Goal: Task Accomplishment & Management: Manage account settings

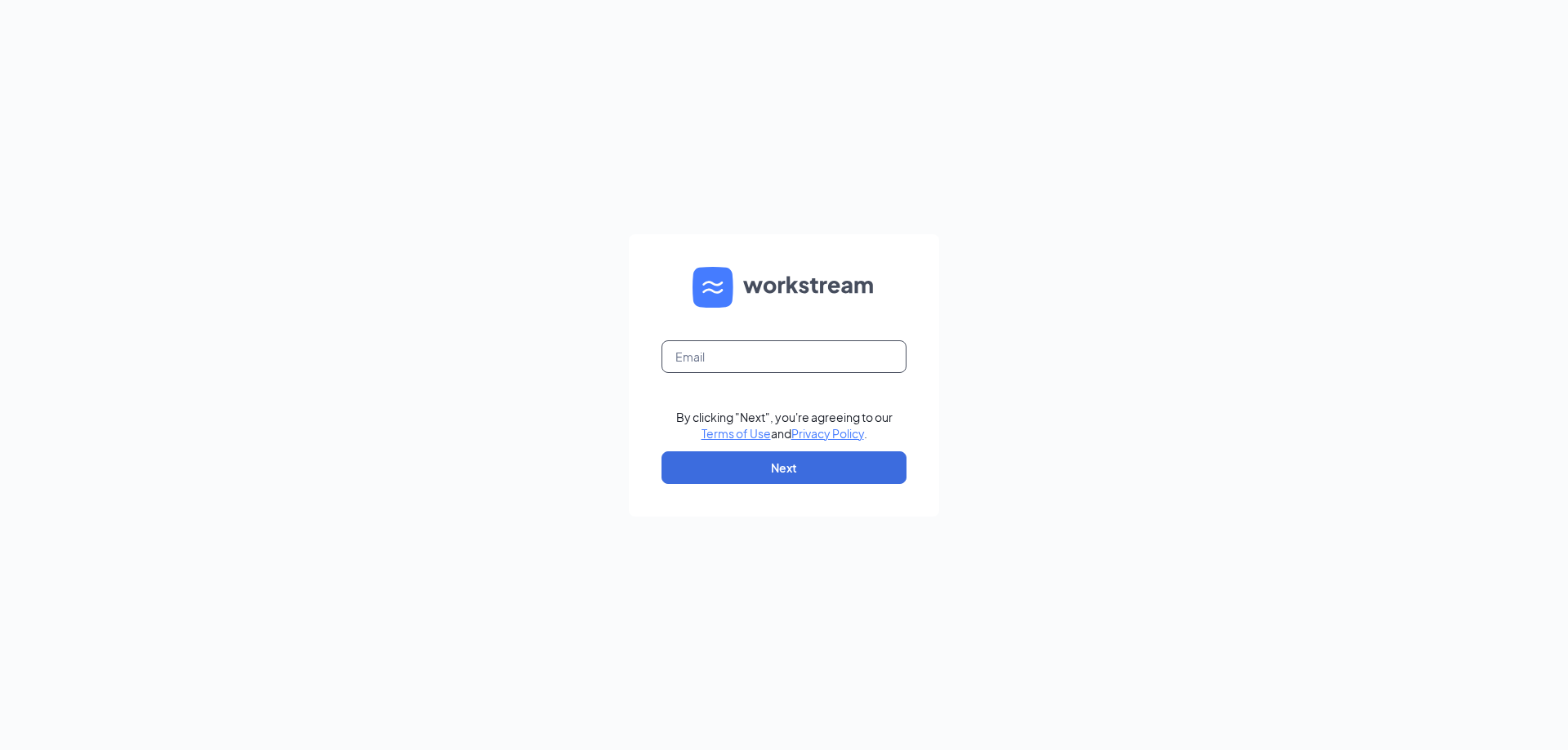
click at [780, 358] on input "text" at bounding box center [784, 356] width 245 height 33
type input "[EMAIL_ADDRESS][DOMAIN_NAME]"
click at [779, 471] on button "Next" at bounding box center [784, 468] width 245 height 33
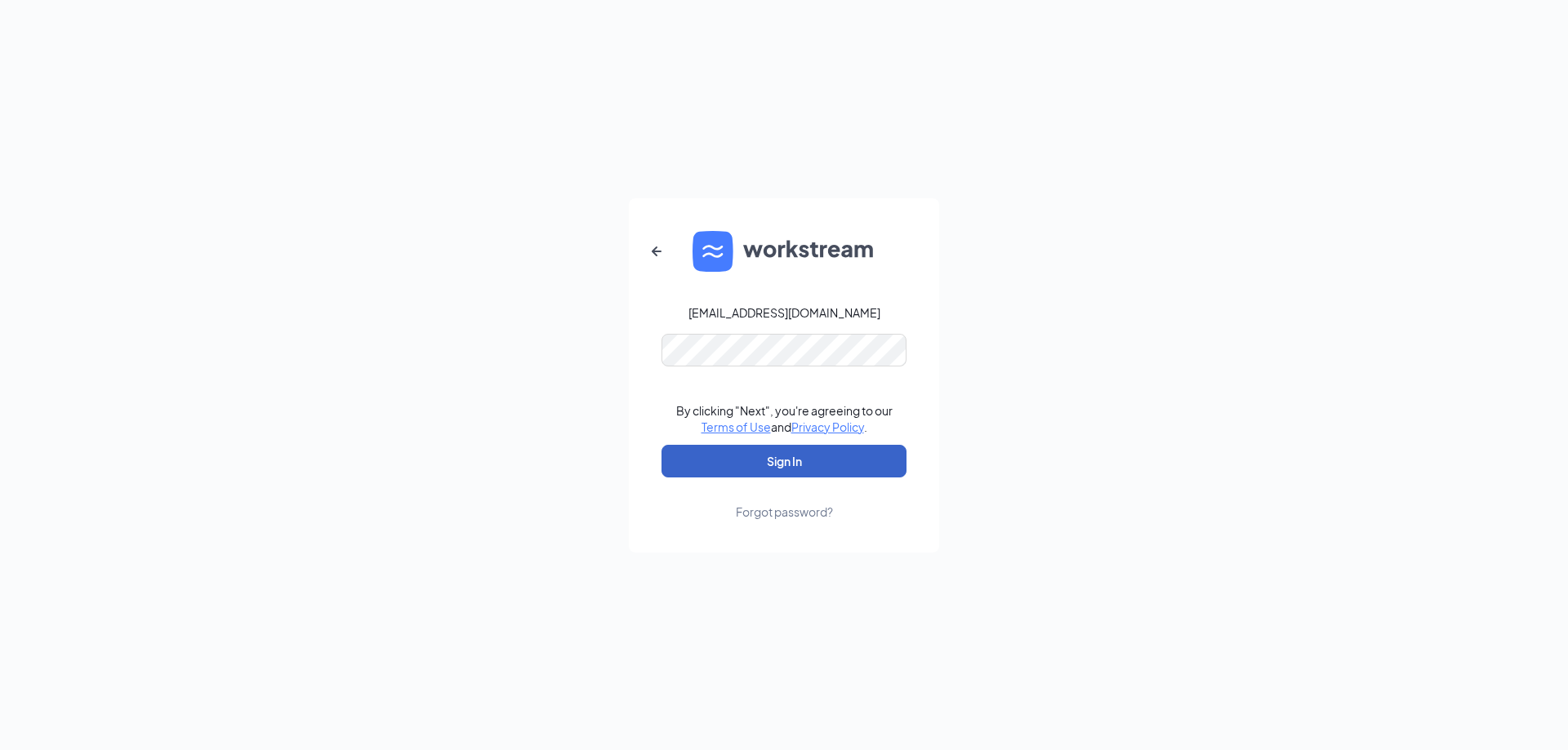
click at [784, 457] on button "Sign In" at bounding box center [784, 462] width 245 height 33
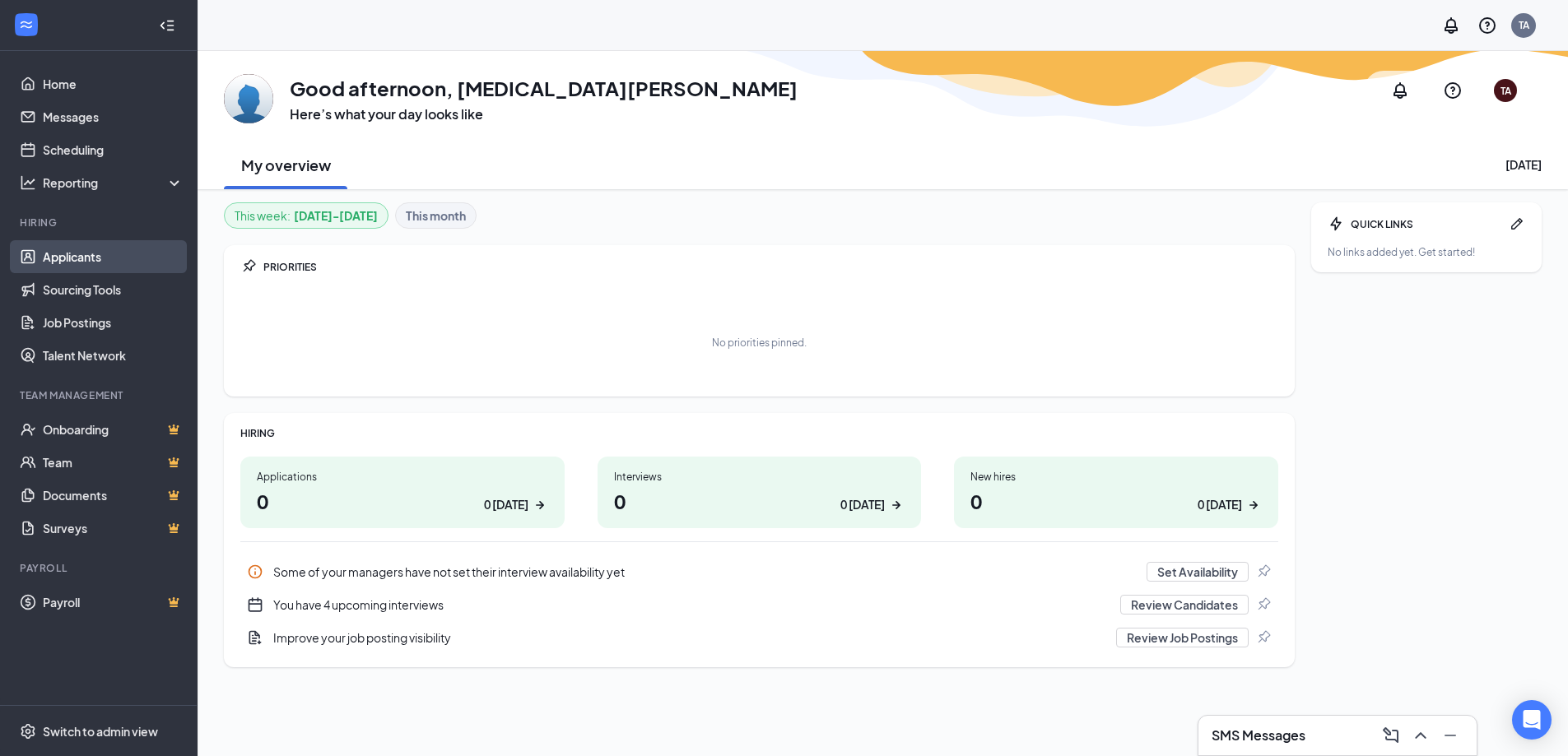
click at [68, 251] on link "Applicants" at bounding box center [113, 257] width 140 height 33
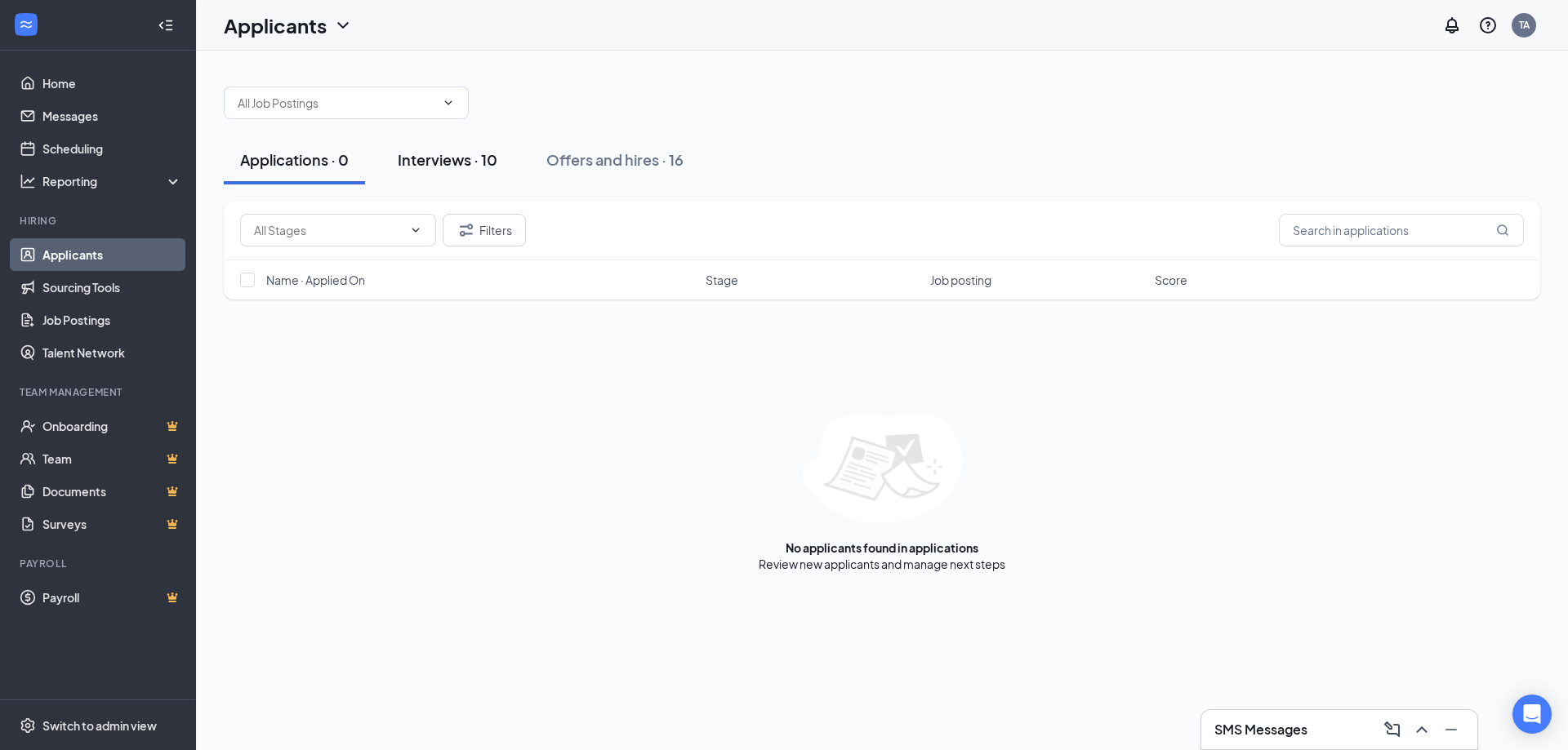
click at [449, 167] on div "Interviews · 10" at bounding box center [447, 159] width 99 height 20
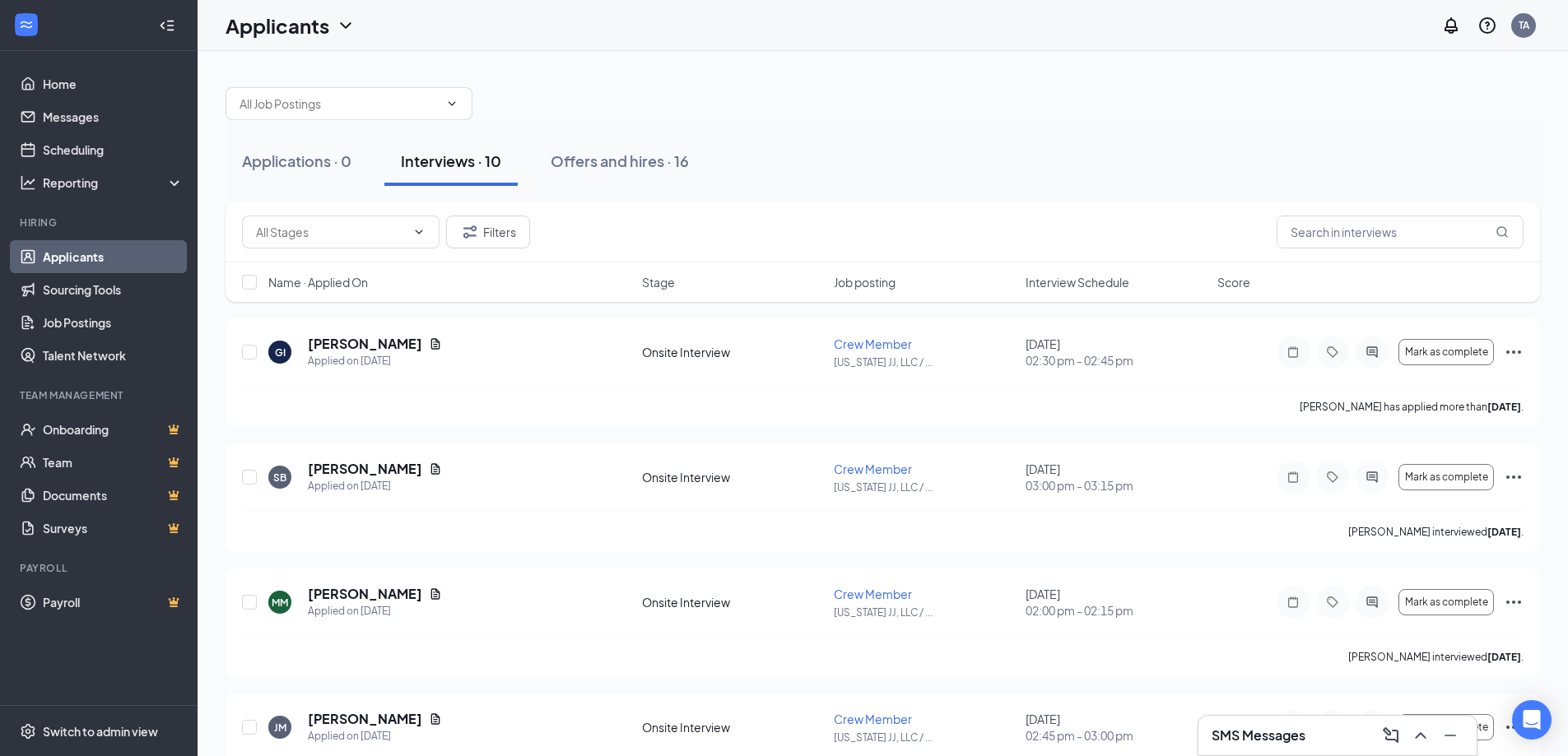
click at [710, 78] on div at bounding box center [883, 95] width 1315 height 49
click at [109, 139] on link "Scheduling" at bounding box center [113, 150] width 140 height 33
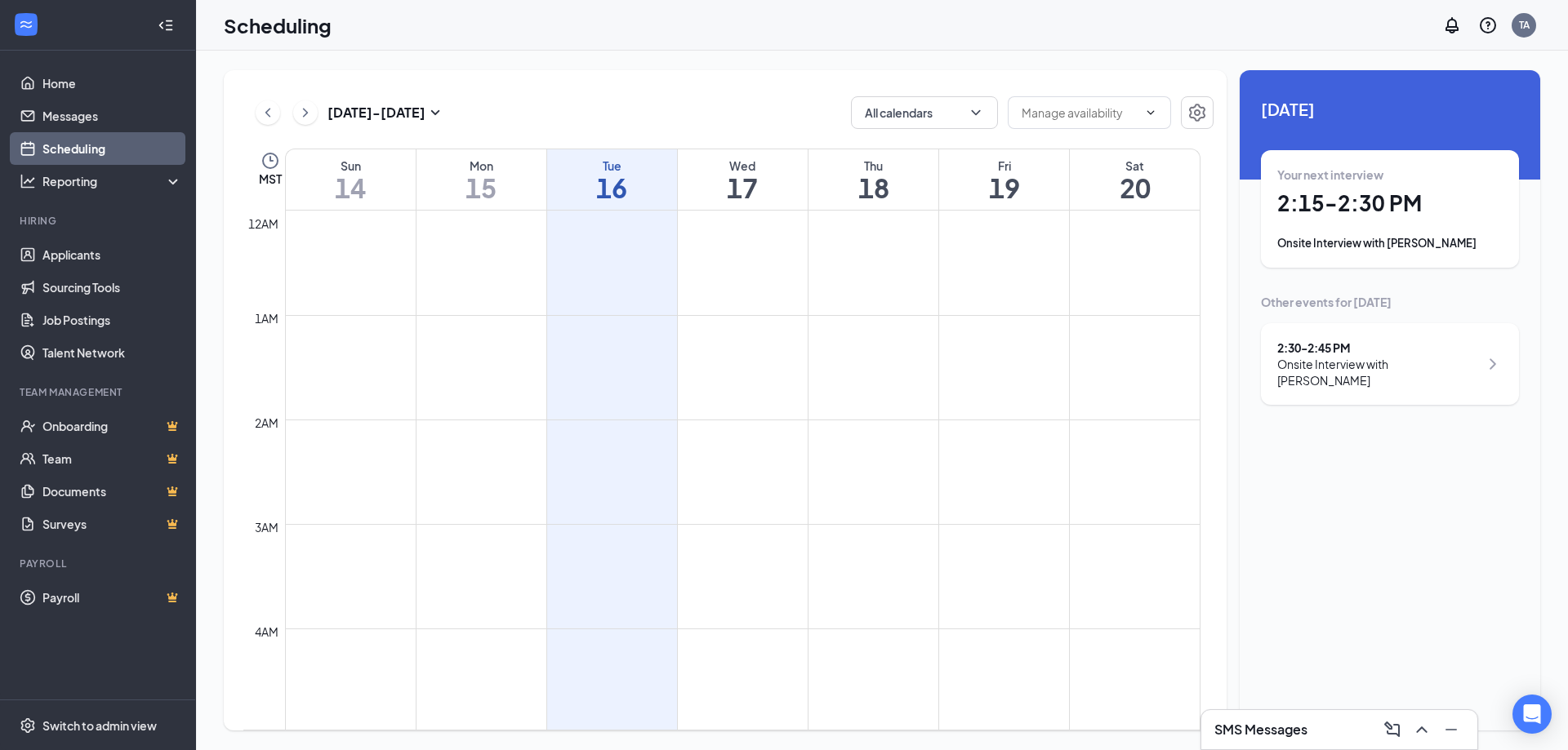
scroll to position [803, 0]
click at [1427, 234] on div "Your next interview 2:15 - 2:30 PM Onsite Interview with [PERSON_NAME]" at bounding box center [1390, 208] width 225 height 85
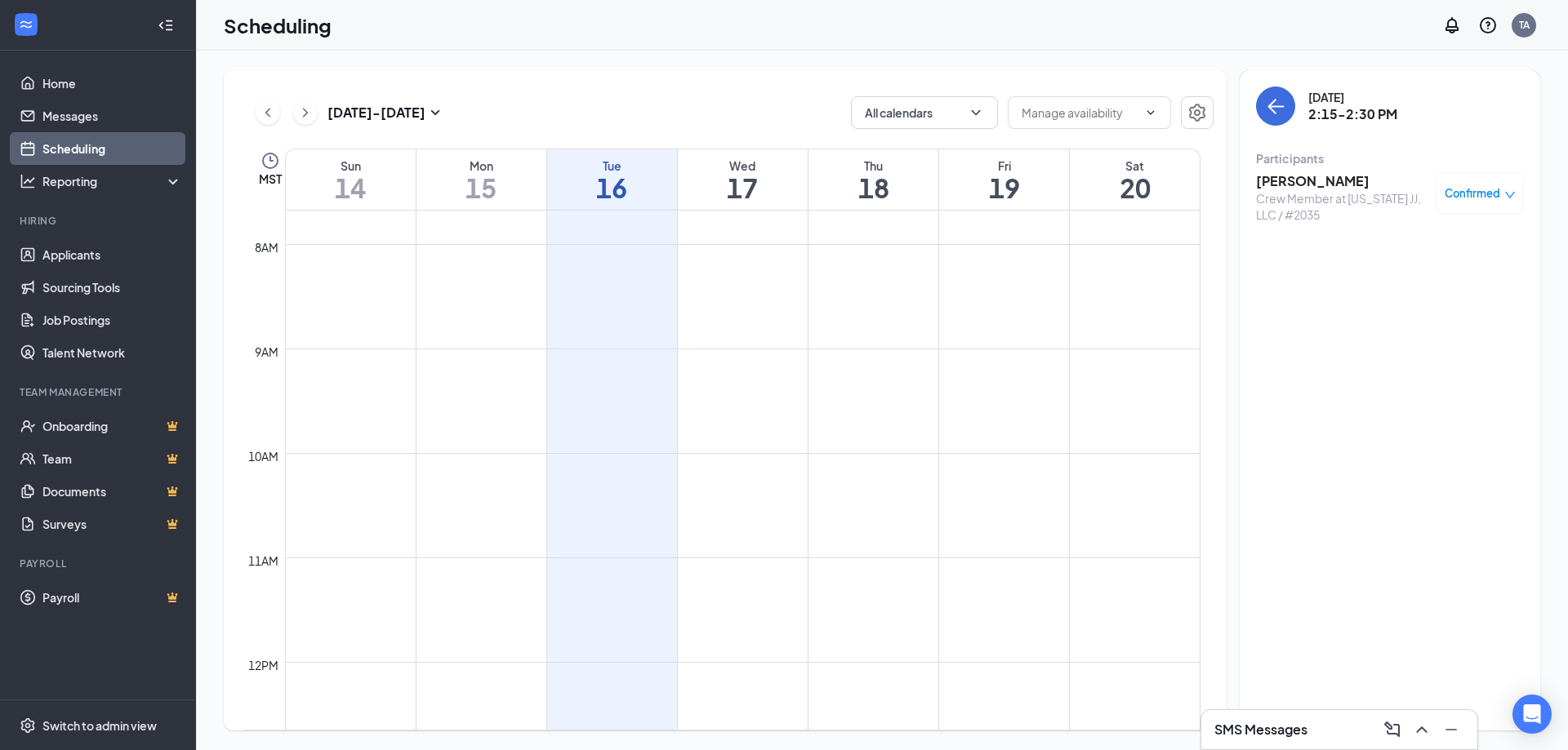
click at [1332, 182] on h3 "[PERSON_NAME]" at bounding box center [1342, 181] width 172 height 18
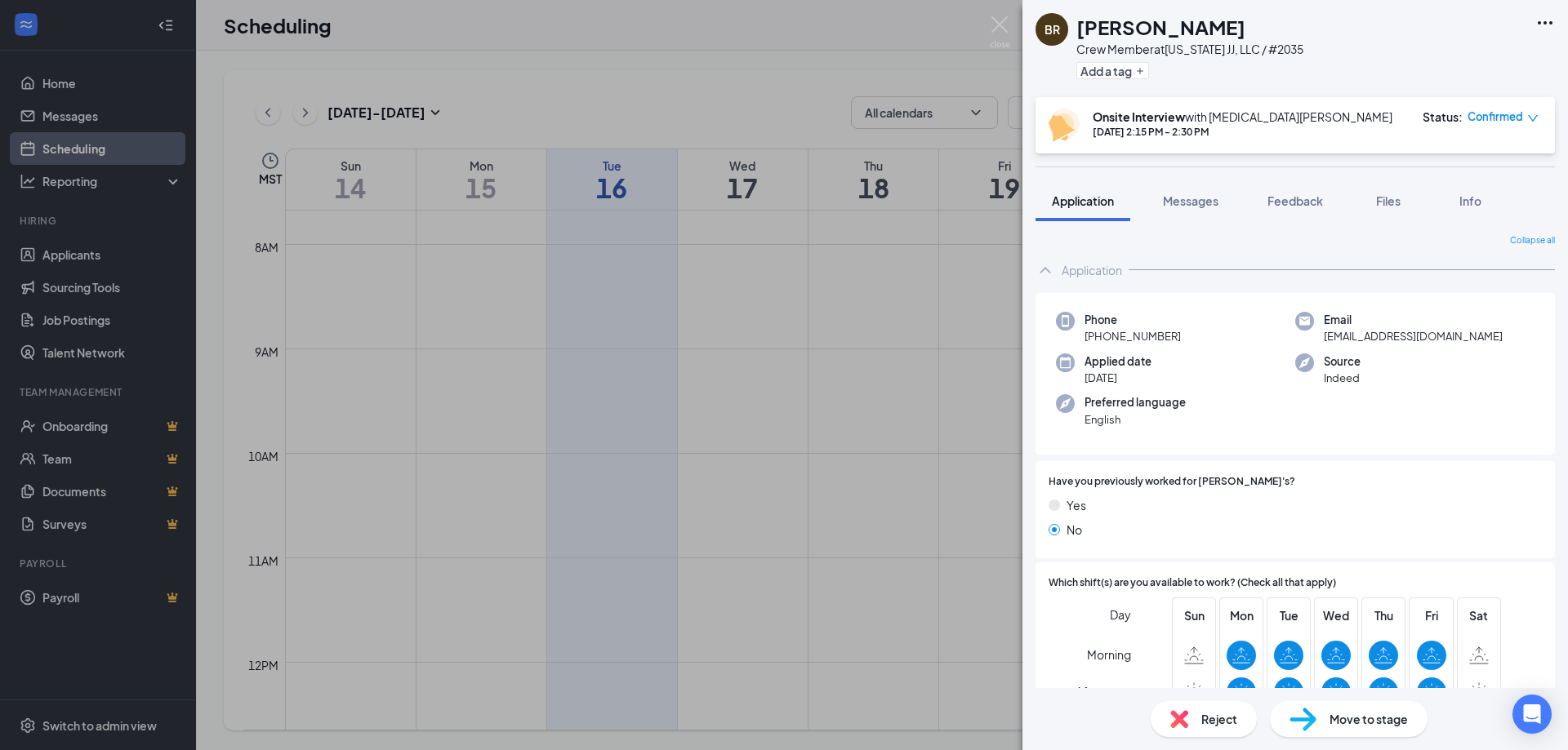
drag, startPoint x: 704, startPoint y: 77, endPoint x: 674, endPoint y: 95, distance: 35.0
click at [704, 76] on div "BR [PERSON_NAME] Crew Member at [US_STATE] JJ, LLC / #2035 Add a tag Onsite Int…" at bounding box center [784, 375] width 1568 height 750
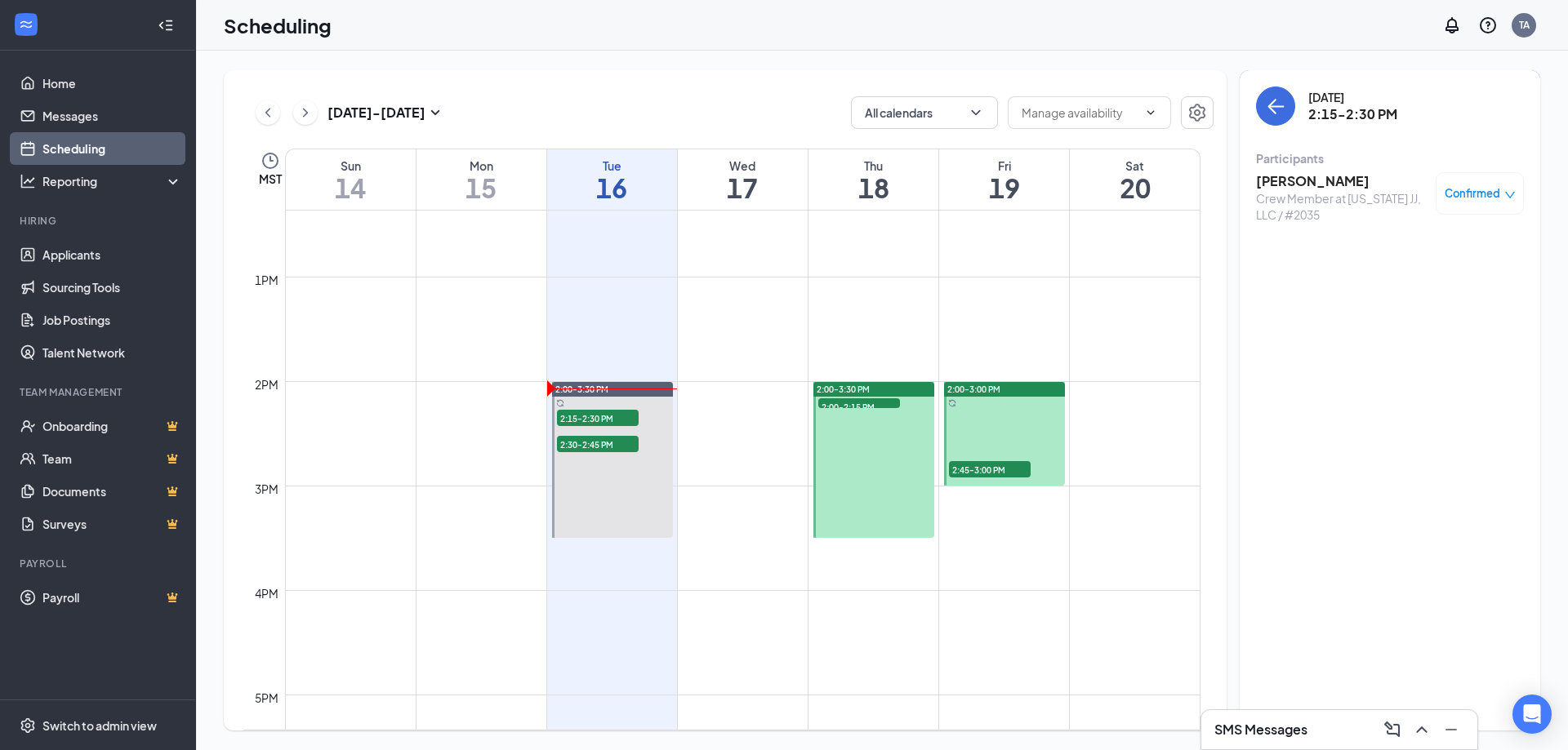
scroll to position [1373, 0]
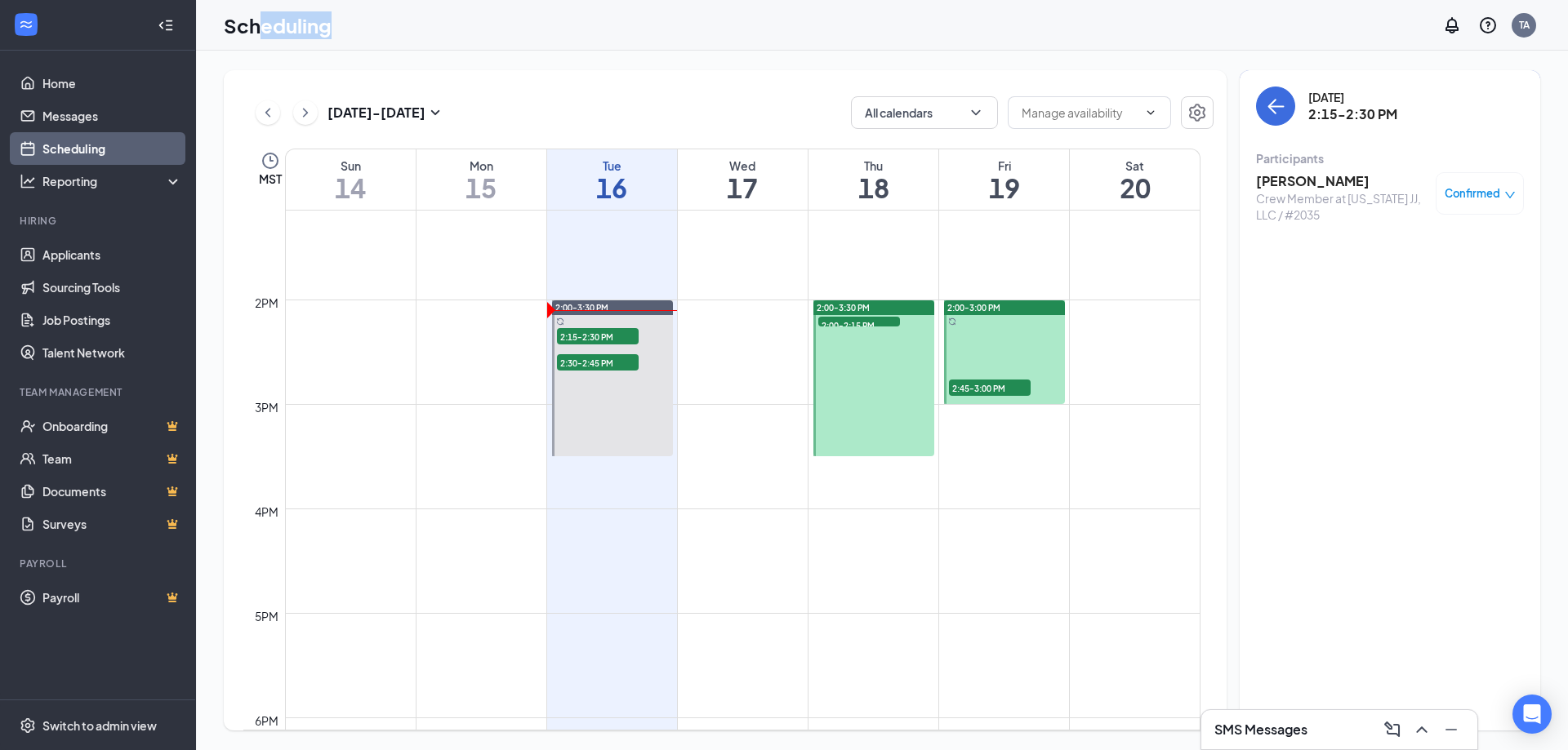
drag, startPoint x: 428, startPoint y: 50, endPoint x: 257, endPoint y: 14, distance: 174.7
click at [257, 14] on div "Scheduling TA" at bounding box center [882, 25] width 1372 height 51
click at [365, 28] on div "Scheduling TA" at bounding box center [882, 25] width 1372 height 51
drag, startPoint x: 400, startPoint y: 32, endPoint x: 228, endPoint y: 38, distance: 172.1
click at [228, 38] on div "Scheduling TA" at bounding box center [882, 25] width 1372 height 51
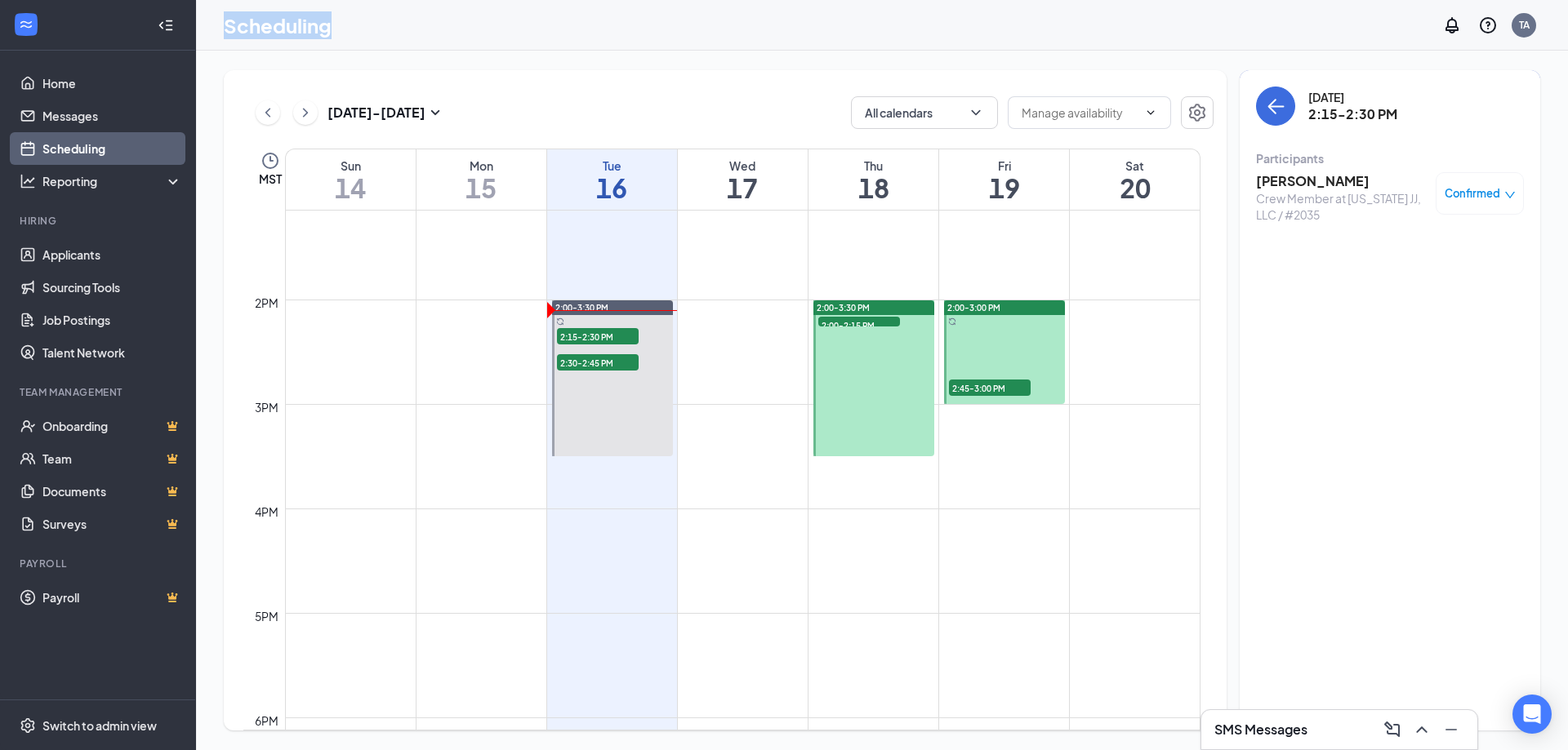
click at [228, 38] on h1 "Scheduling" at bounding box center [278, 25] width 108 height 27
drag, startPoint x: 381, startPoint y: 17, endPoint x: 229, endPoint y: 30, distance: 152.6
click at [229, 30] on div "Scheduling TA" at bounding box center [882, 25] width 1372 height 51
click at [1281, 95] on button "back-button" at bounding box center [1276, 106] width 39 height 39
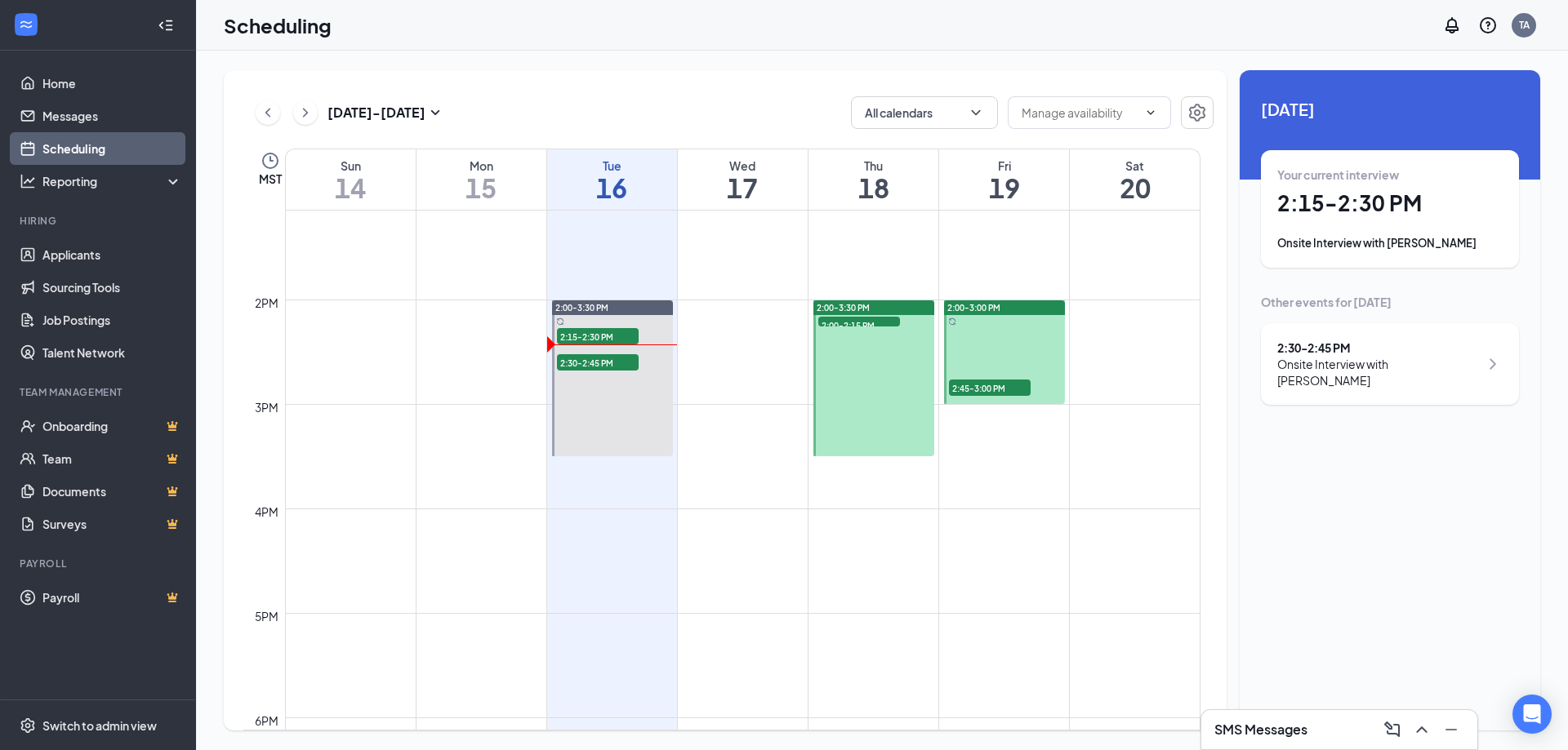
click at [1368, 366] on div "Onsite Interview with [PERSON_NAME]" at bounding box center [1378, 372] width 202 height 33
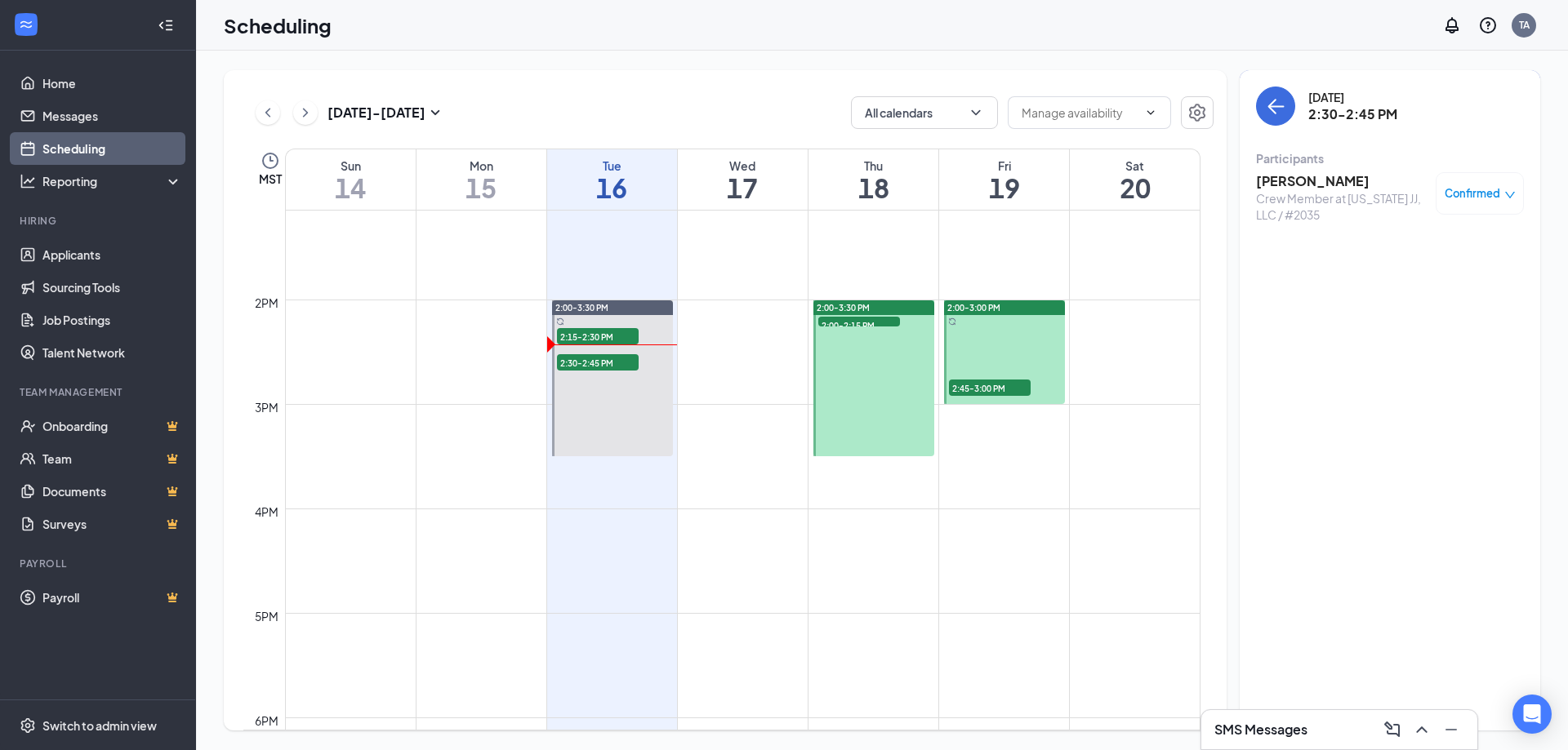
click at [1319, 179] on h3 "[PERSON_NAME]" at bounding box center [1342, 181] width 172 height 18
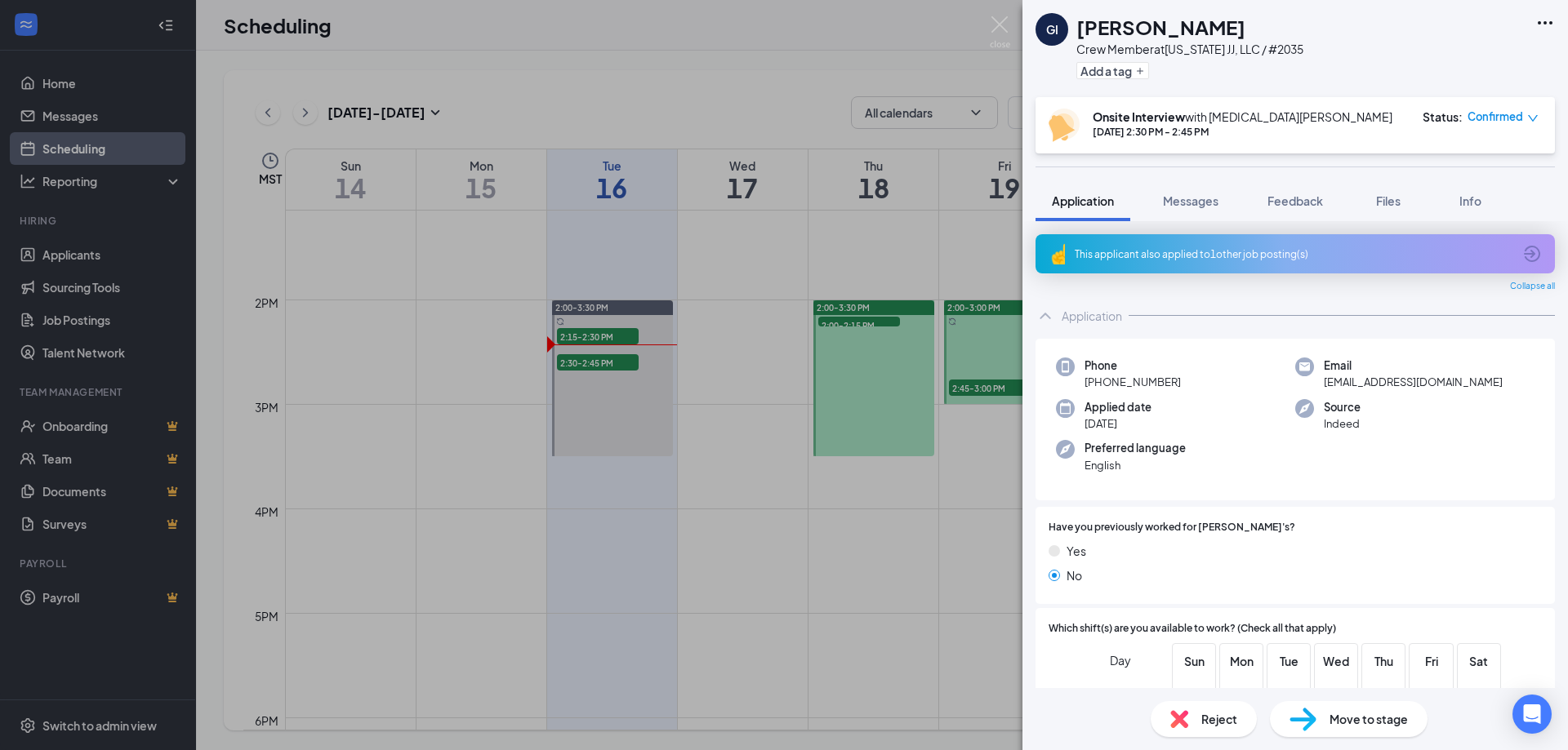
click at [1549, 25] on icon "Ellipses" at bounding box center [1546, 22] width 19 height 19
click at [1399, 199] on span "Files" at bounding box center [1388, 201] width 24 height 15
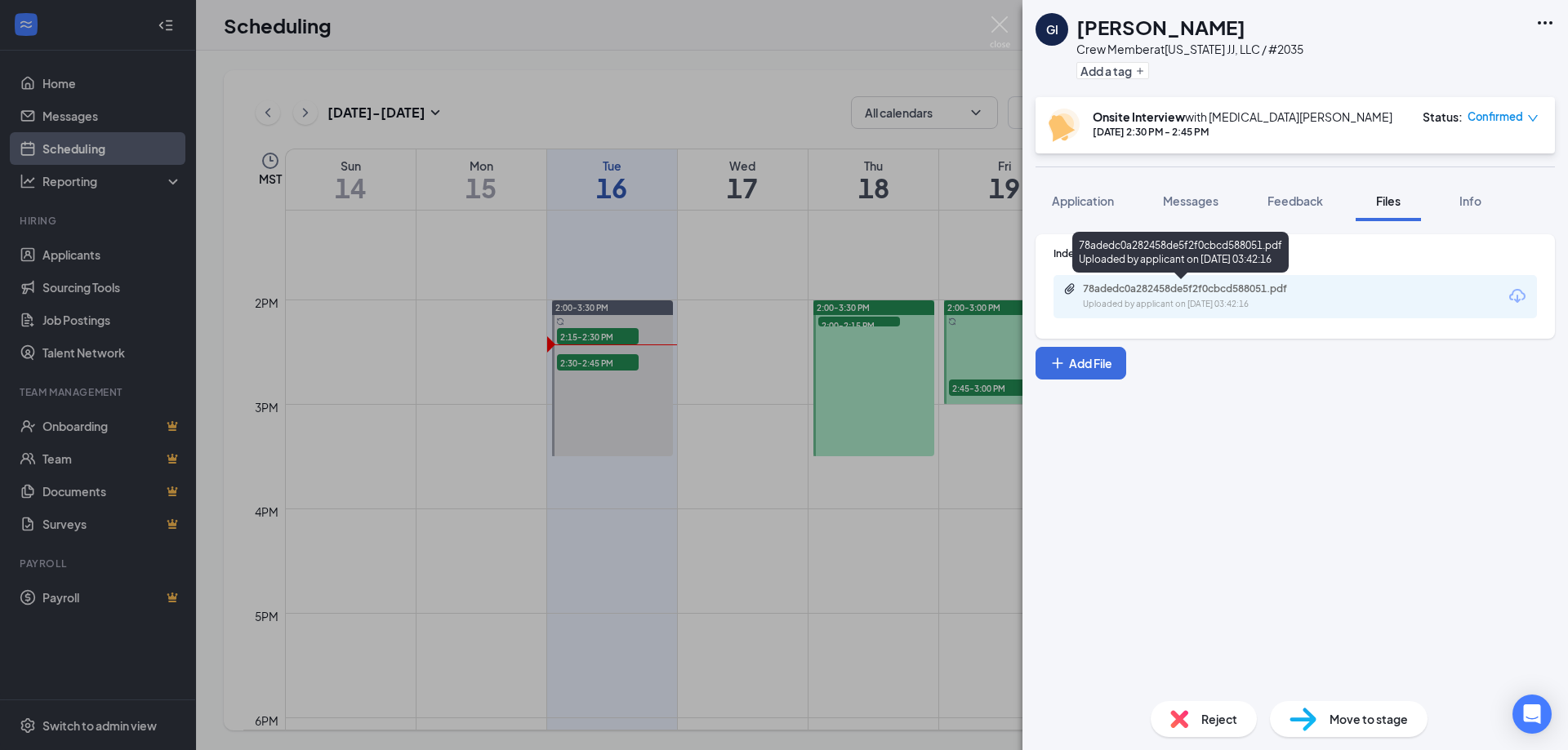
click at [1225, 300] on div "Uploaded by applicant on [DATE] 03:42:16" at bounding box center [1205, 304] width 245 height 13
